Goal: Information Seeking & Learning: Learn about a topic

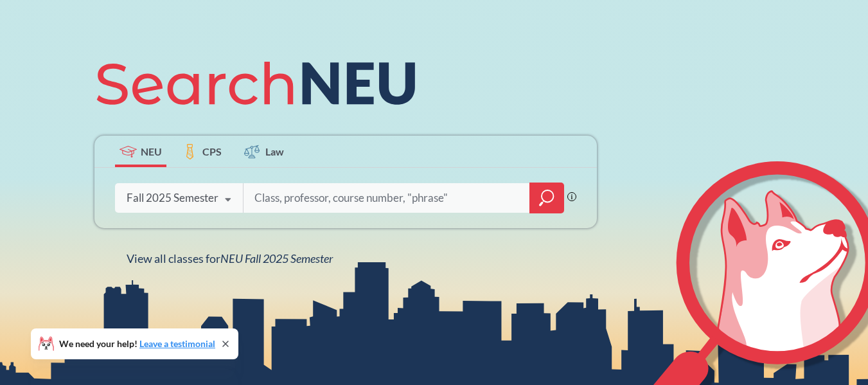
scroll to position [129, 0]
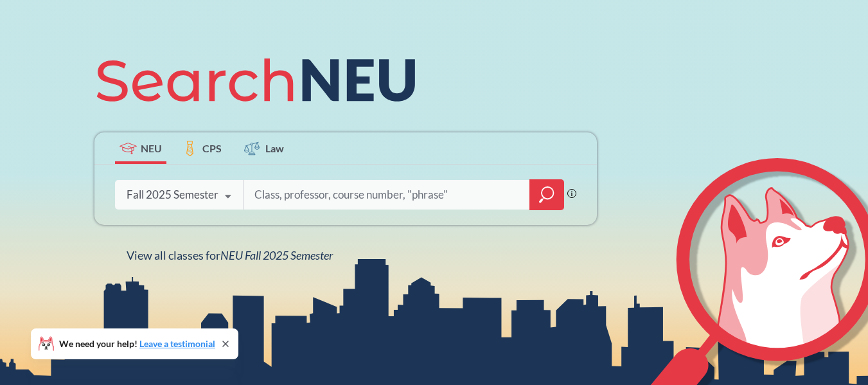
click at [266, 190] on input "search" at bounding box center [386, 194] width 267 height 27
type input "ie 6400"
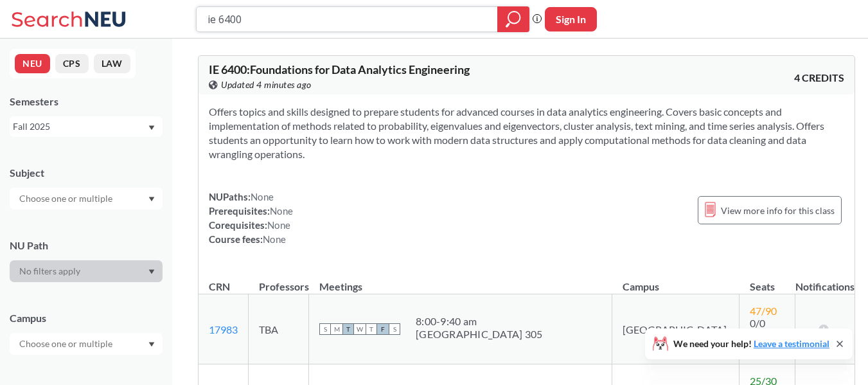
click at [221, 22] on input "ie 6400" at bounding box center [347, 19] width 282 height 22
type input "ie 6700"
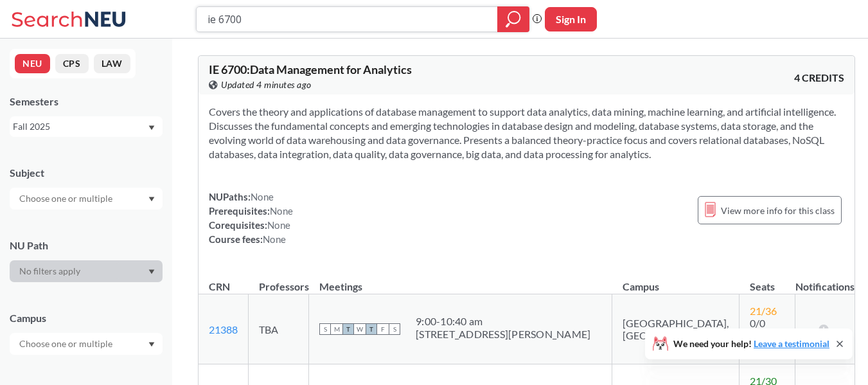
click at [230, 19] on input "ie 6700" at bounding box center [347, 19] width 282 height 22
type input "ie 6600"
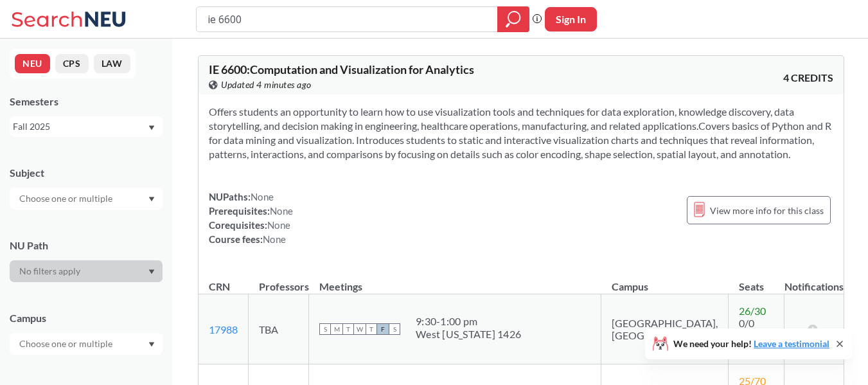
click at [233, 17] on input "ie 6600" at bounding box center [347, 19] width 282 height 22
drag, startPoint x: 384, startPoint y: 116, endPoint x: 339, endPoint y: 125, distance: 46.6
click at [339, 125] on section "Offers students an opportunity to learn how to use visualization tools and tech…" at bounding box center [521, 133] width 625 height 57
click at [338, 125] on section "Offers students an opportunity to learn how to use visualization tools and tech…" at bounding box center [521, 133] width 625 height 57
click at [337, 126] on section "Offers students an opportunity to learn how to use visualization tools and tech…" at bounding box center [521, 133] width 625 height 57
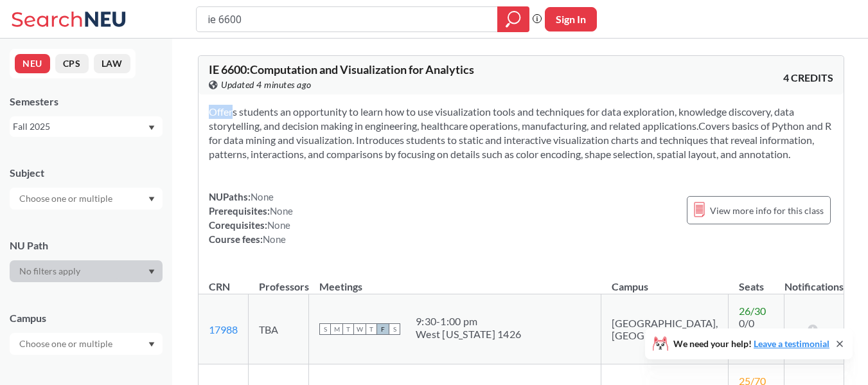
click at [327, 131] on section "Offers students an opportunity to learn how to use visualization tools and tech…" at bounding box center [521, 133] width 625 height 57
click at [229, 17] on input "ie 6600" at bounding box center [347, 19] width 282 height 22
type input "ie 66400"
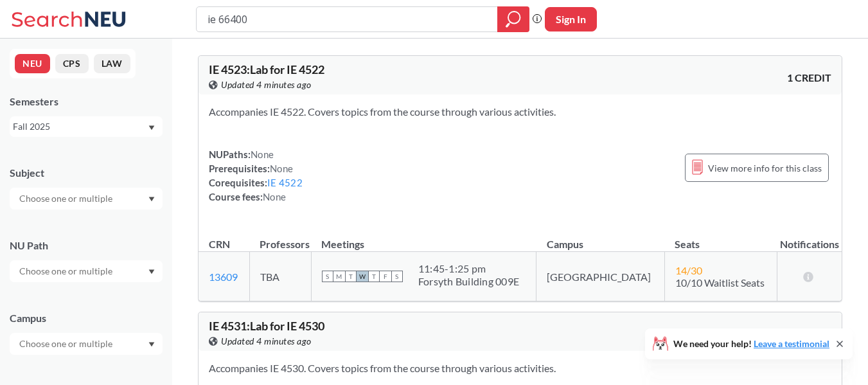
click at [229, 20] on input "ie 66400" at bounding box center [347, 19] width 282 height 22
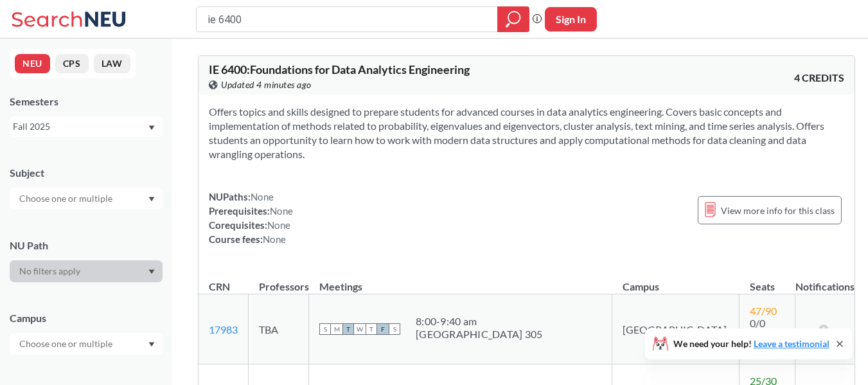
drag, startPoint x: 321, startPoint y: 117, endPoint x: 355, endPoint y: 134, distance: 37.4
drag, startPoint x: 355, startPoint y: 134, endPoint x: 318, endPoint y: 136, distance: 37.4
click at [318, 136] on section "Offers topics and skills designed to prepare students for advanced courses in d…" at bounding box center [527, 133] width 636 height 57
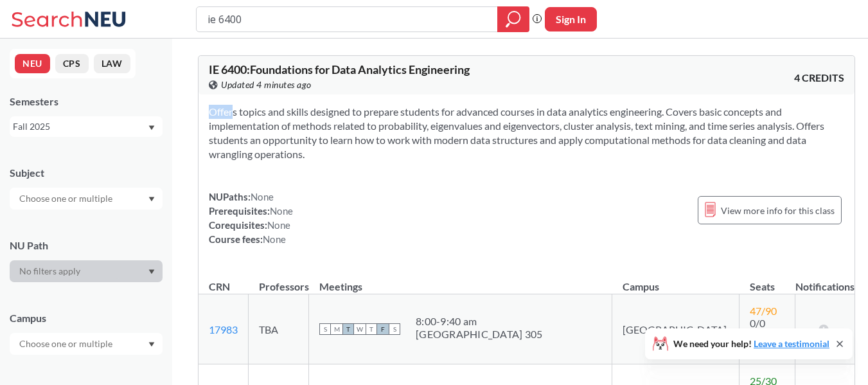
click at [377, 122] on section "Offers topics and skills designed to prepare students for advanced courses in d…" at bounding box center [527, 133] width 636 height 57
click at [228, 18] on input "ie 6400" at bounding box center [347, 19] width 282 height 22
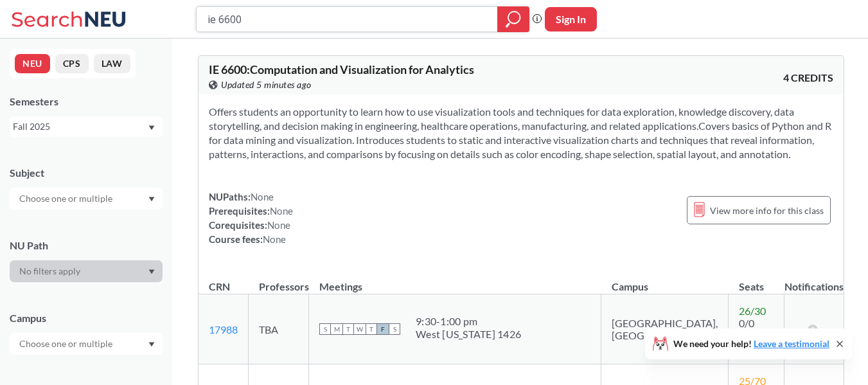
click at [228, 21] on input "ie 6600" at bounding box center [347, 19] width 282 height 22
type input "ie 6400"
